Goal: Task Accomplishment & Management: Manage account settings

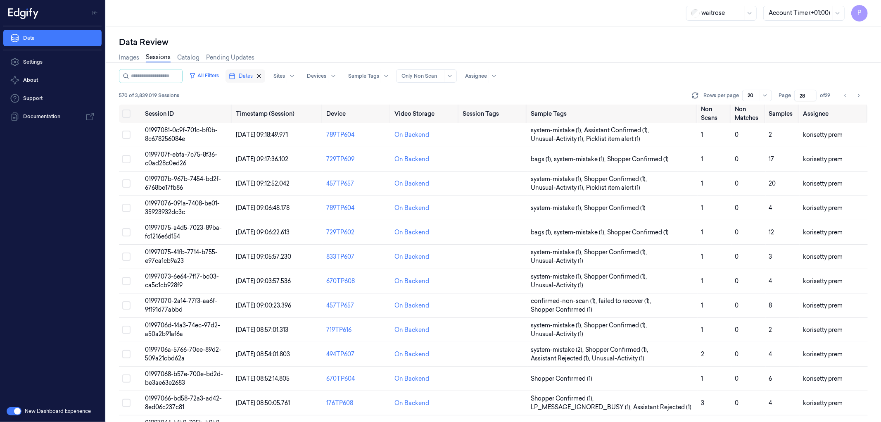
click at [262, 76] on icon "button" at bounding box center [259, 76] width 6 height 6
type input "1"
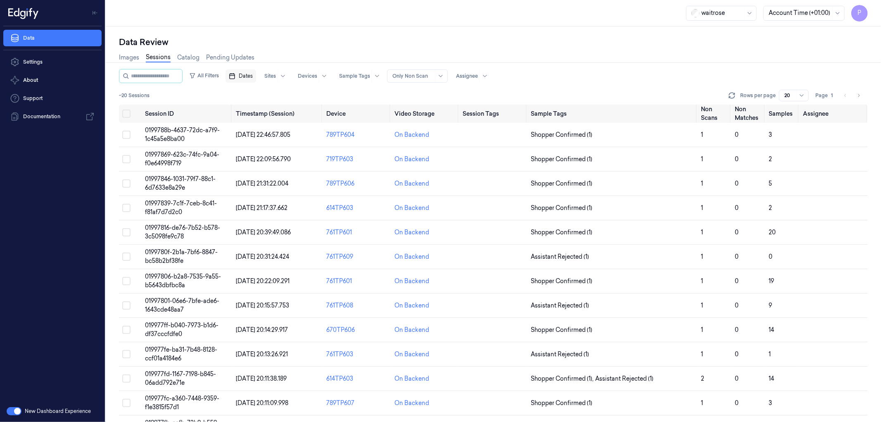
click at [253, 78] on span "Dates" at bounding box center [246, 75] width 14 height 7
click at [274, 177] on button "23" at bounding box center [274, 175] width 13 height 13
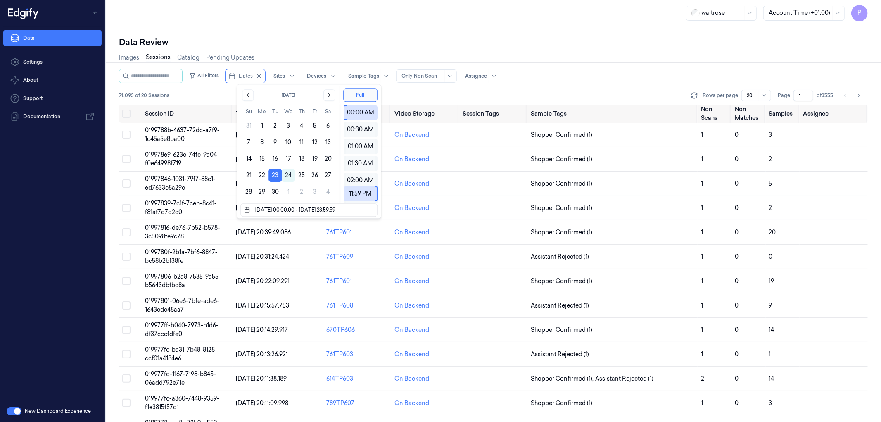
click at [366, 31] on div "Data Review Images Sessions Catalog Pending Updates All Filters Dates Sites Dev…" at bounding box center [493, 223] width 775 height 395
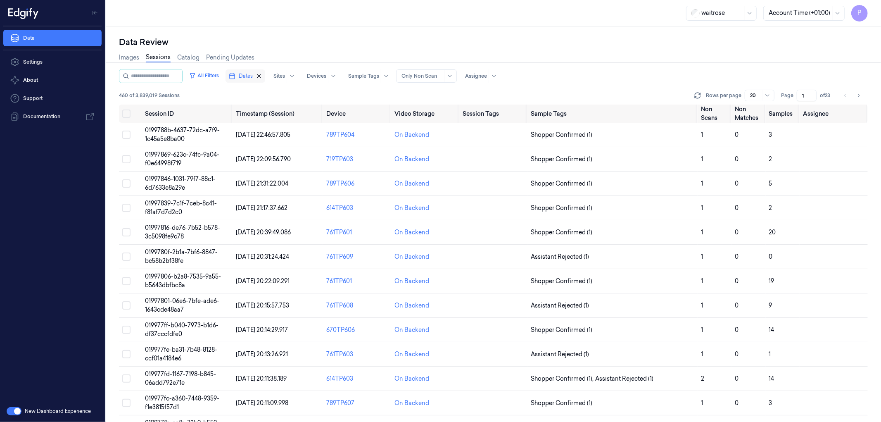
click at [262, 76] on icon "button" at bounding box center [259, 76] width 6 height 6
click at [253, 76] on span "Dates" at bounding box center [246, 75] width 14 height 7
click at [261, 176] on button "22" at bounding box center [261, 175] width 13 height 13
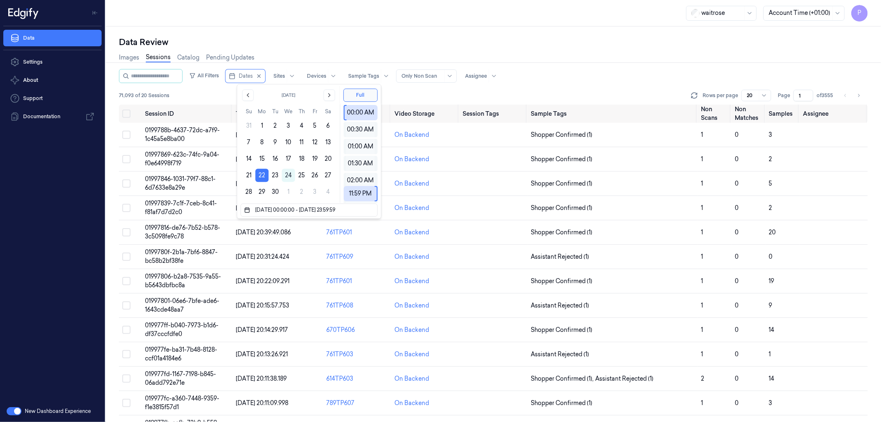
click at [364, 42] on div "Data Review" at bounding box center [493, 42] width 749 height 12
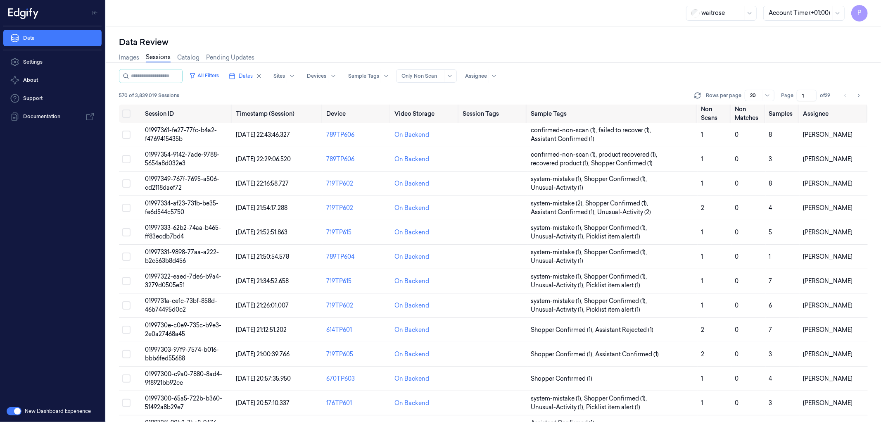
drag, startPoint x: 806, startPoint y: 95, endPoint x: 797, endPoint y: 95, distance: 8.7
click at [797, 95] on input "1" at bounding box center [807, 96] width 20 height 12
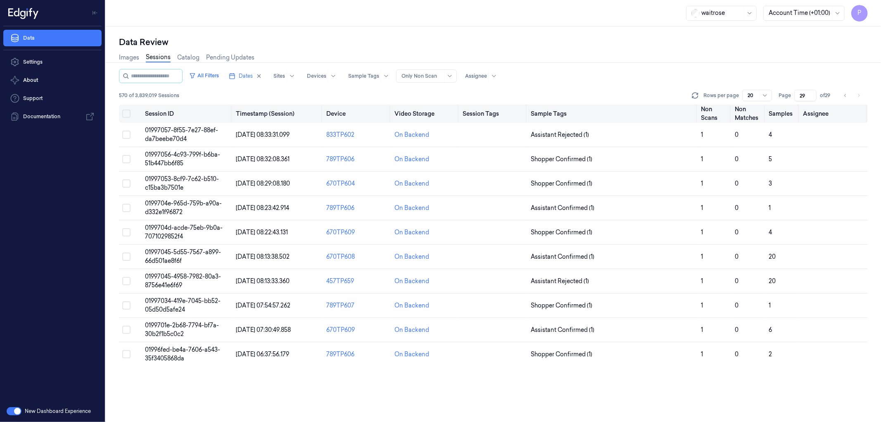
type input "29"
click at [127, 110] on button "Select all" at bounding box center [126, 113] width 8 height 8
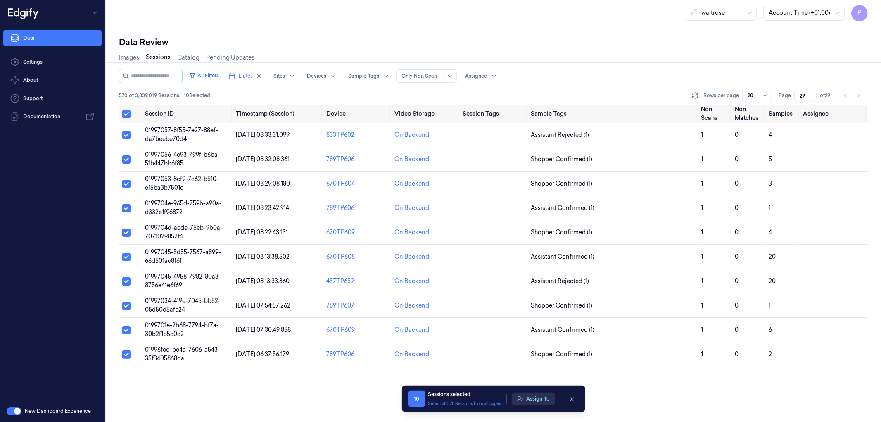
click at [533, 395] on button "Assign To" at bounding box center [533, 398] width 43 height 12
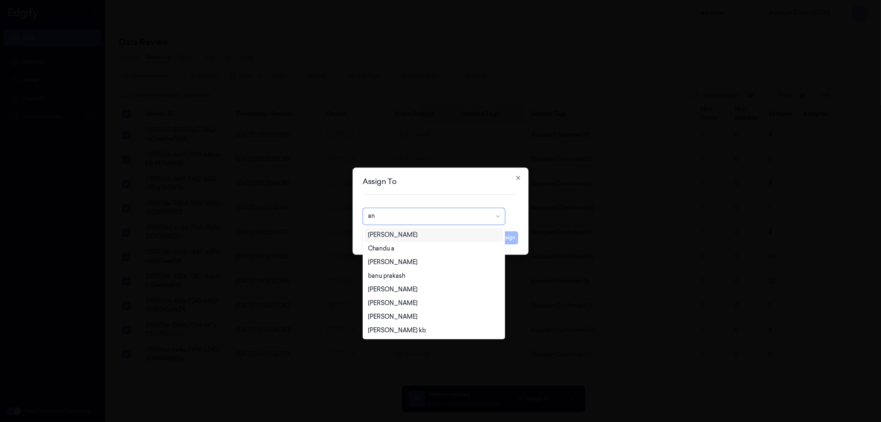
type input "ank"
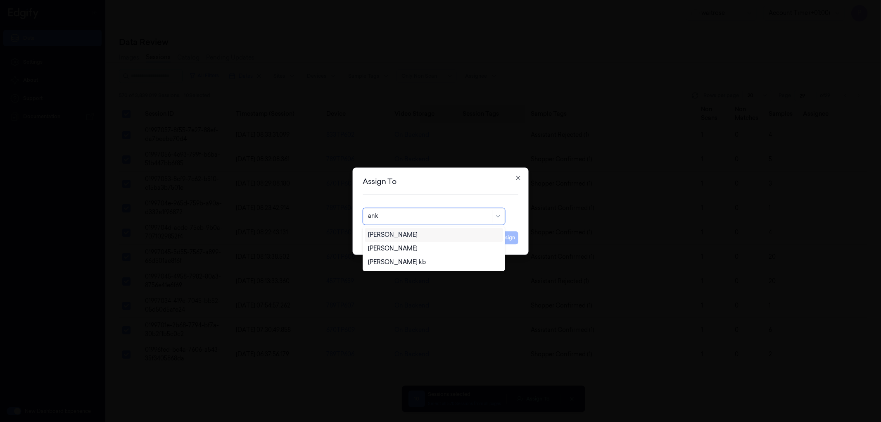
click at [416, 236] on div "[PERSON_NAME]" at bounding box center [433, 234] width 131 height 9
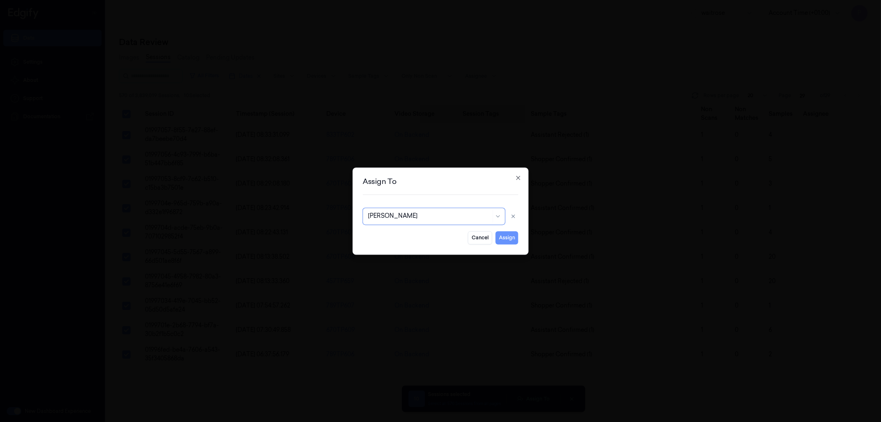
click at [510, 239] on button "Assign" at bounding box center [507, 237] width 23 height 13
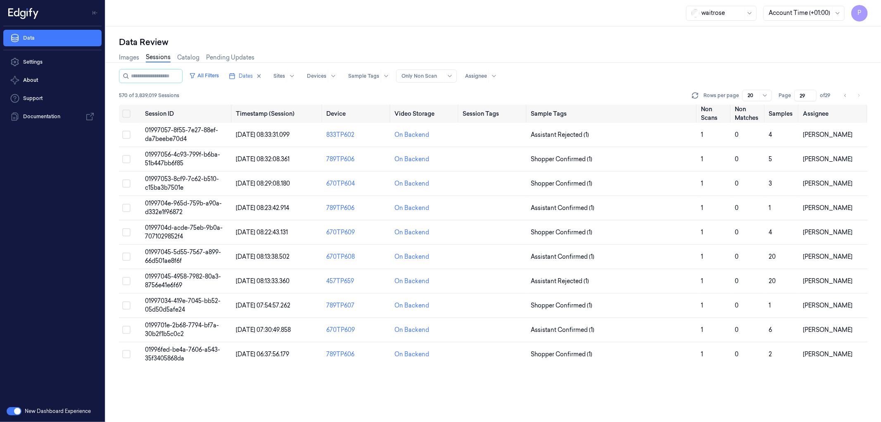
click at [641, 39] on div "Data Review" at bounding box center [493, 42] width 749 height 12
click at [803, 94] on input "29" at bounding box center [805, 96] width 22 height 12
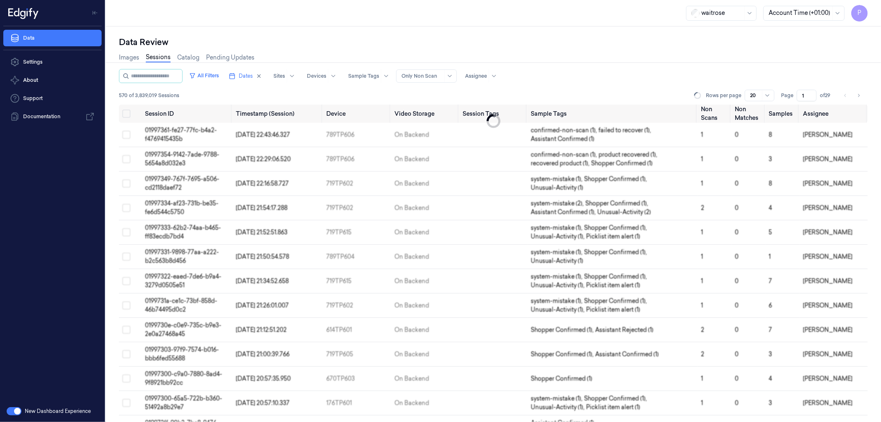
click at [703, 52] on div "Images Sessions Catalog Pending Updates" at bounding box center [493, 58] width 749 height 21
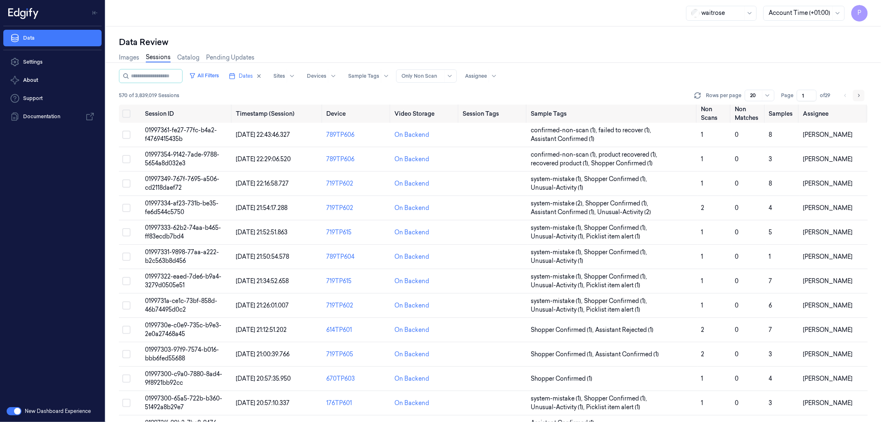
click at [859, 94] on icon "Go to next page" at bounding box center [858, 95] width 5 height 7
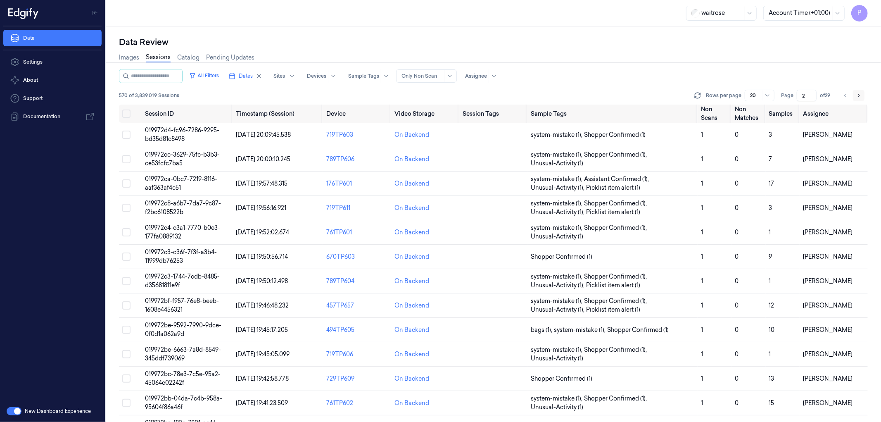
click at [860, 96] on icon "Go to next page" at bounding box center [858, 95] width 5 height 7
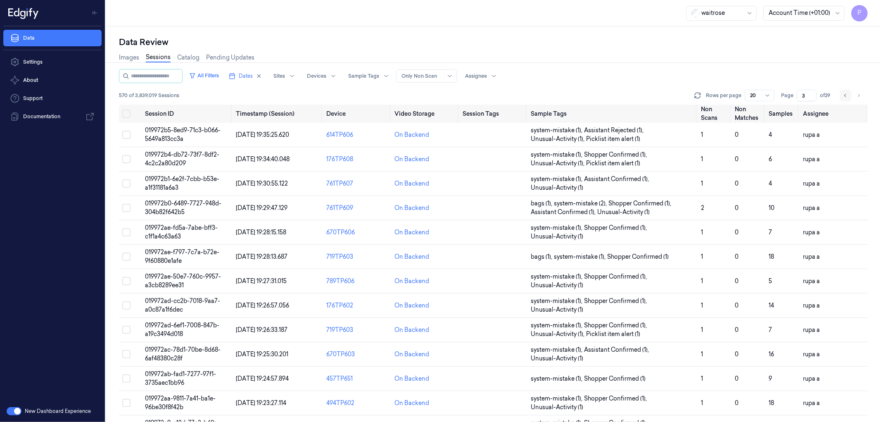
click at [843, 95] on icon "Go to previous page" at bounding box center [845, 95] width 5 height 7
type input "2"
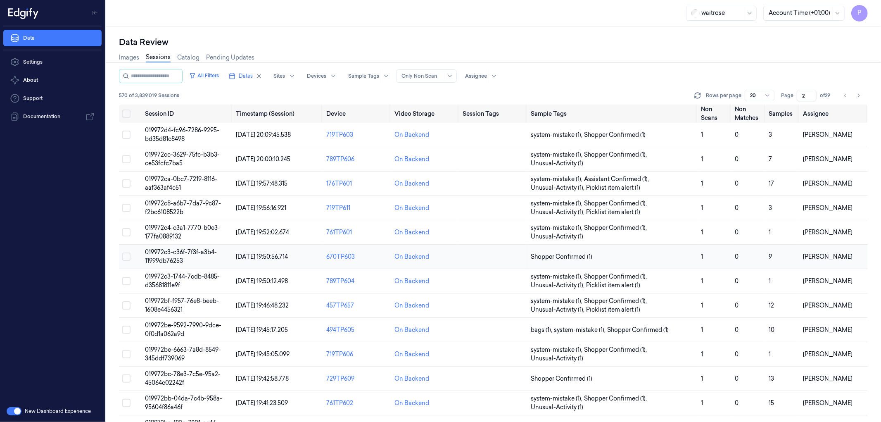
click at [196, 252] on span "019972c3-c36f-7f3f-a3b4-11999db76253" at bounding box center [181, 256] width 72 height 16
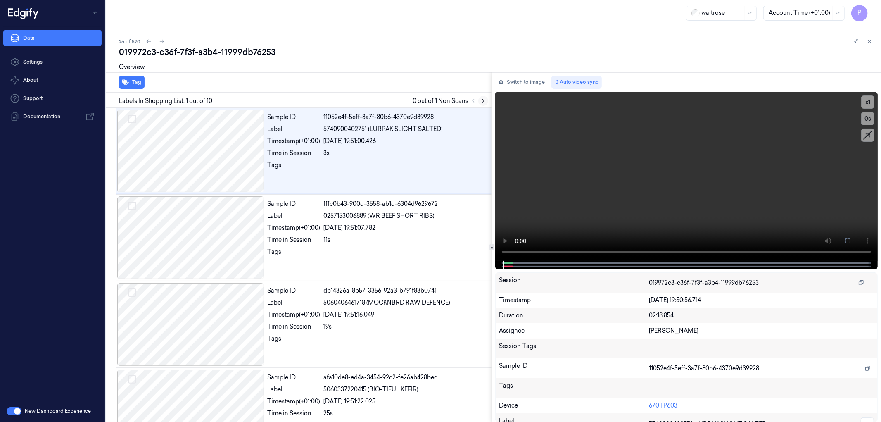
click at [484, 100] on icon at bounding box center [483, 101] width 6 height 6
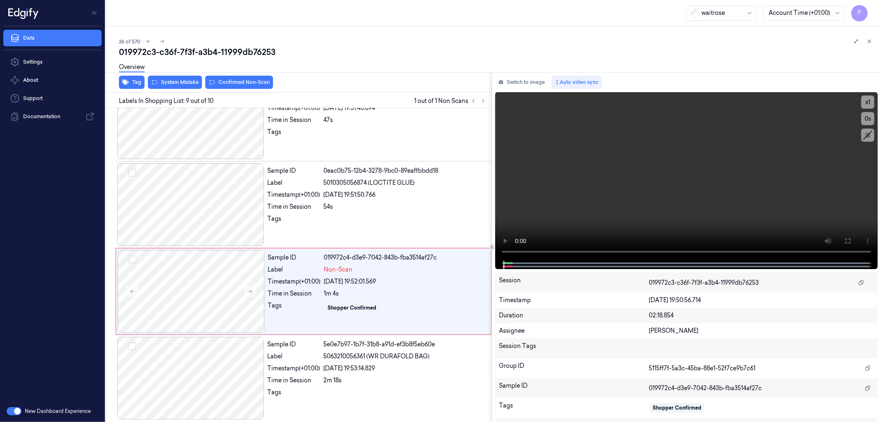
scroll to position [556, 0]
click at [466, 35] on div "26 of 570 019972c3-c36f-7f3f-a3b4-11999db76253 Overview Tag System Mistake Conf…" at bounding box center [493, 223] width 775 height 395
click at [872, 42] on icon at bounding box center [870, 41] width 6 height 6
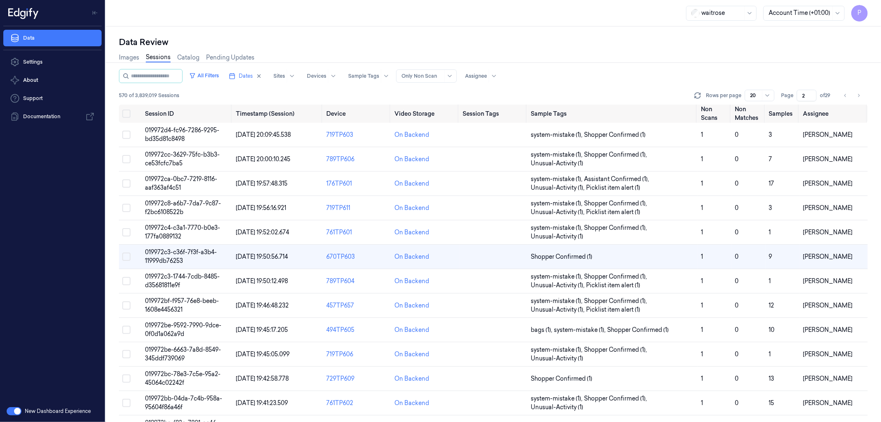
click at [595, 75] on div "All Filters Dates Sites Devices Sample Tags Alert Type Only Non Scan Assignee" at bounding box center [493, 76] width 749 height 14
click at [805, 94] on input "2" at bounding box center [807, 96] width 20 height 12
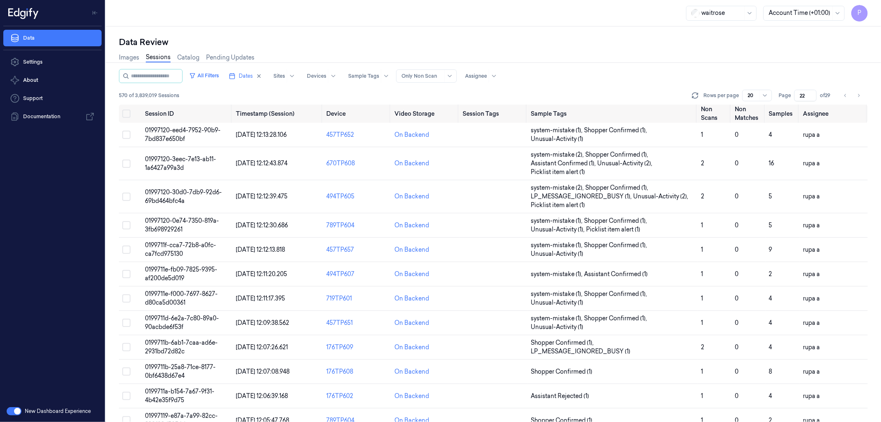
click at [723, 37] on div "Data Review" at bounding box center [493, 42] width 749 height 12
click at [844, 93] on icon "Go to previous page" at bounding box center [845, 95] width 5 height 7
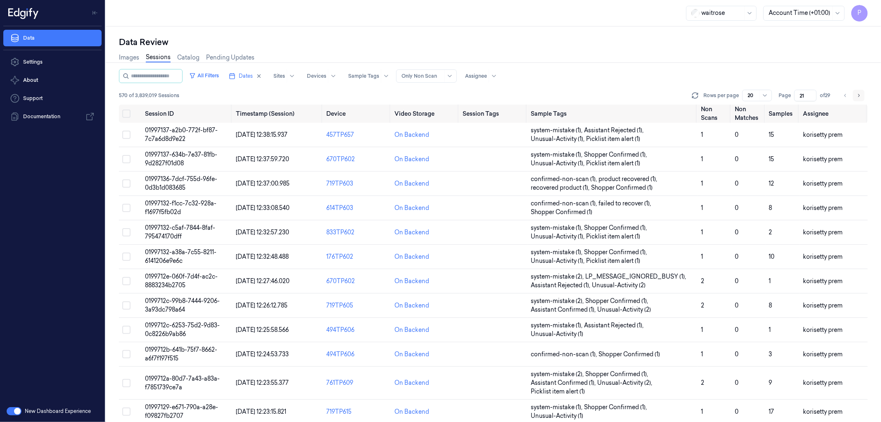
click at [857, 96] on icon "Go to next page" at bounding box center [858, 95] width 5 height 7
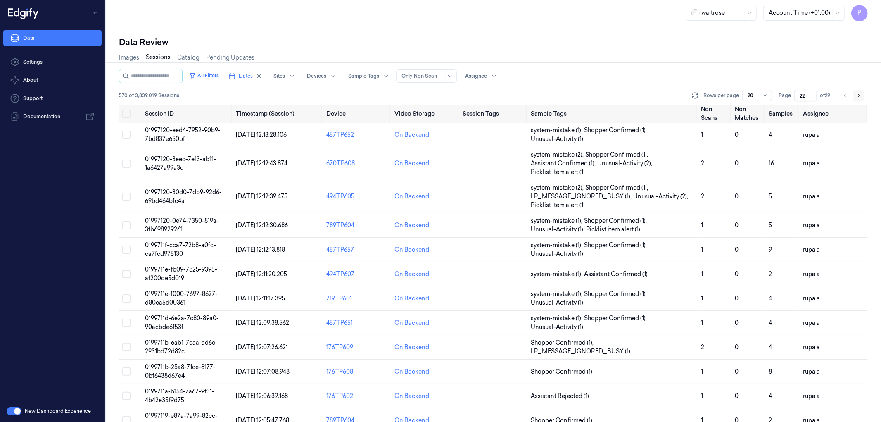
click at [857, 96] on icon "Go to next page" at bounding box center [858, 95] width 5 height 7
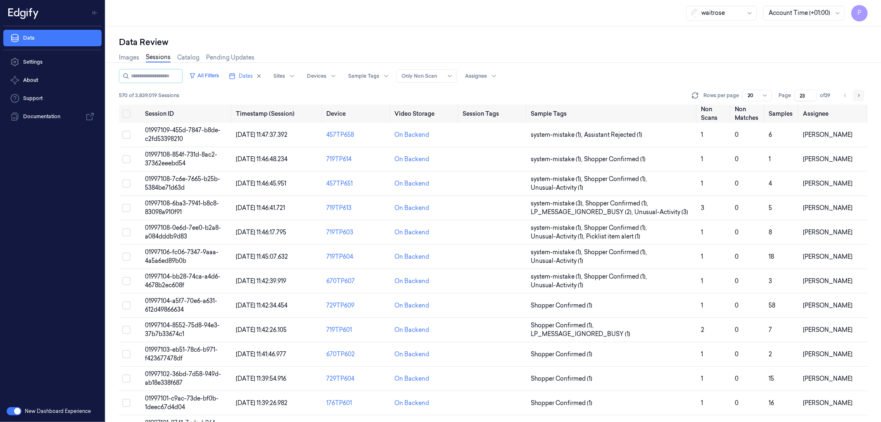
click at [857, 96] on icon "Go to next page" at bounding box center [858, 95] width 5 height 7
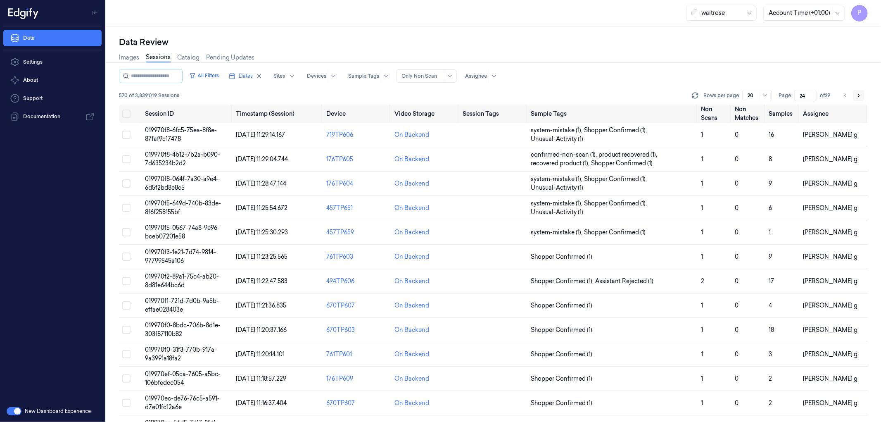
click at [860, 93] on icon "Go to next page" at bounding box center [858, 95] width 5 height 7
type input "25"
